Goal: Task Accomplishment & Management: Use online tool/utility

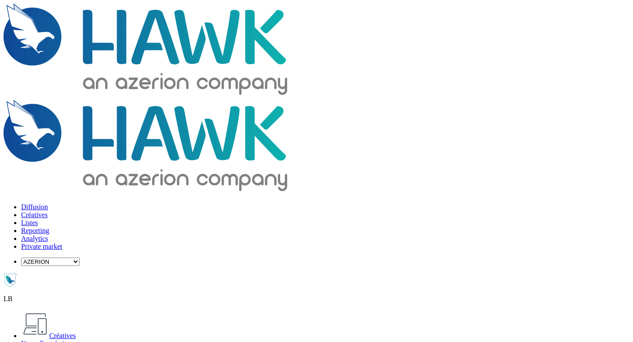
type input "4"
type input "x"
